Goal: Transaction & Acquisition: Purchase product/service

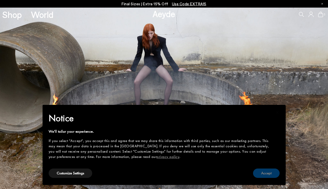
click at [268, 170] on button "Accept" at bounding box center [266, 173] width 27 height 9
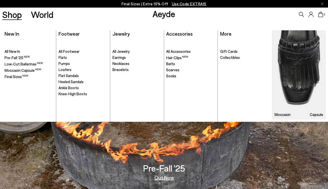
click at [9, 16] on link "Shop" at bounding box center [11, 14] width 19 height 9
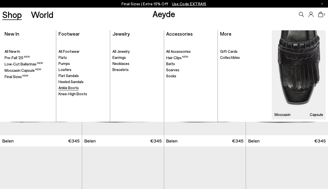
click at [80, 88] on link "Ankle Boots" at bounding box center [82, 88] width 49 height 5
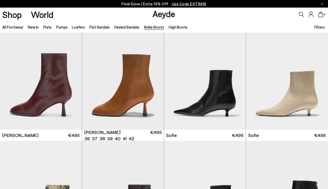
scroll to position [360, 0]
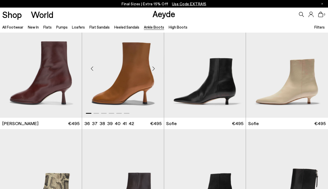
click at [153, 70] on div "Next slide" at bounding box center [153, 68] width 15 height 15
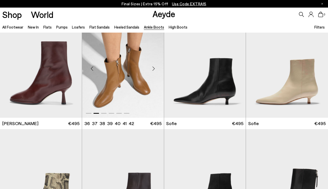
click at [153, 70] on div "Next slide" at bounding box center [153, 68] width 15 height 15
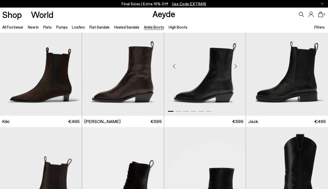
scroll to position [697, 0]
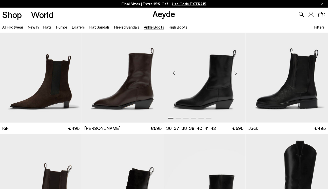
click at [235, 74] on div "Next slide" at bounding box center [235, 73] width 15 height 15
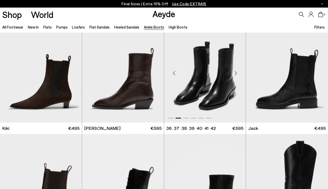
click at [235, 74] on div "Next slide" at bounding box center [235, 73] width 15 height 15
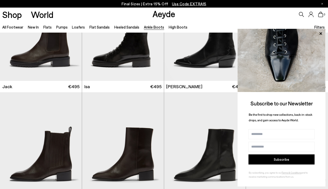
scroll to position [869, 0]
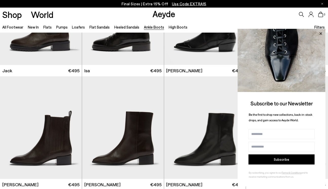
click at [321, 32] on icon at bounding box center [320, 33] width 7 height 7
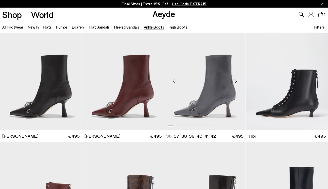
scroll to position [10, 0]
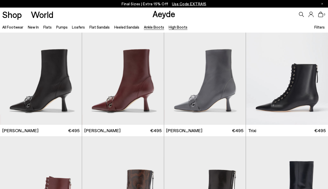
click at [171, 27] on link "High Boots" at bounding box center [178, 27] width 19 height 5
click at [178, 29] on li "High Boots" at bounding box center [178, 27] width 19 height 7
click at [178, 29] on link "High Boots" at bounding box center [178, 27] width 19 height 5
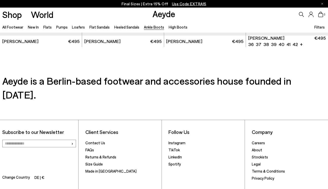
scroll to position [1017, 0]
